Goal: Register for event/course

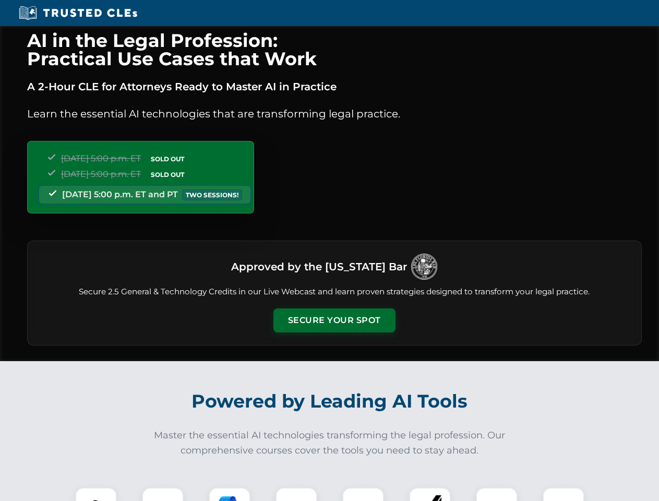
click at [334, 321] on button "Secure Your Spot" at bounding box center [335, 321] width 122 height 24
click at [96, 494] on img at bounding box center [96, 508] width 30 height 30
